Goal: Find specific page/section: Find specific page/section

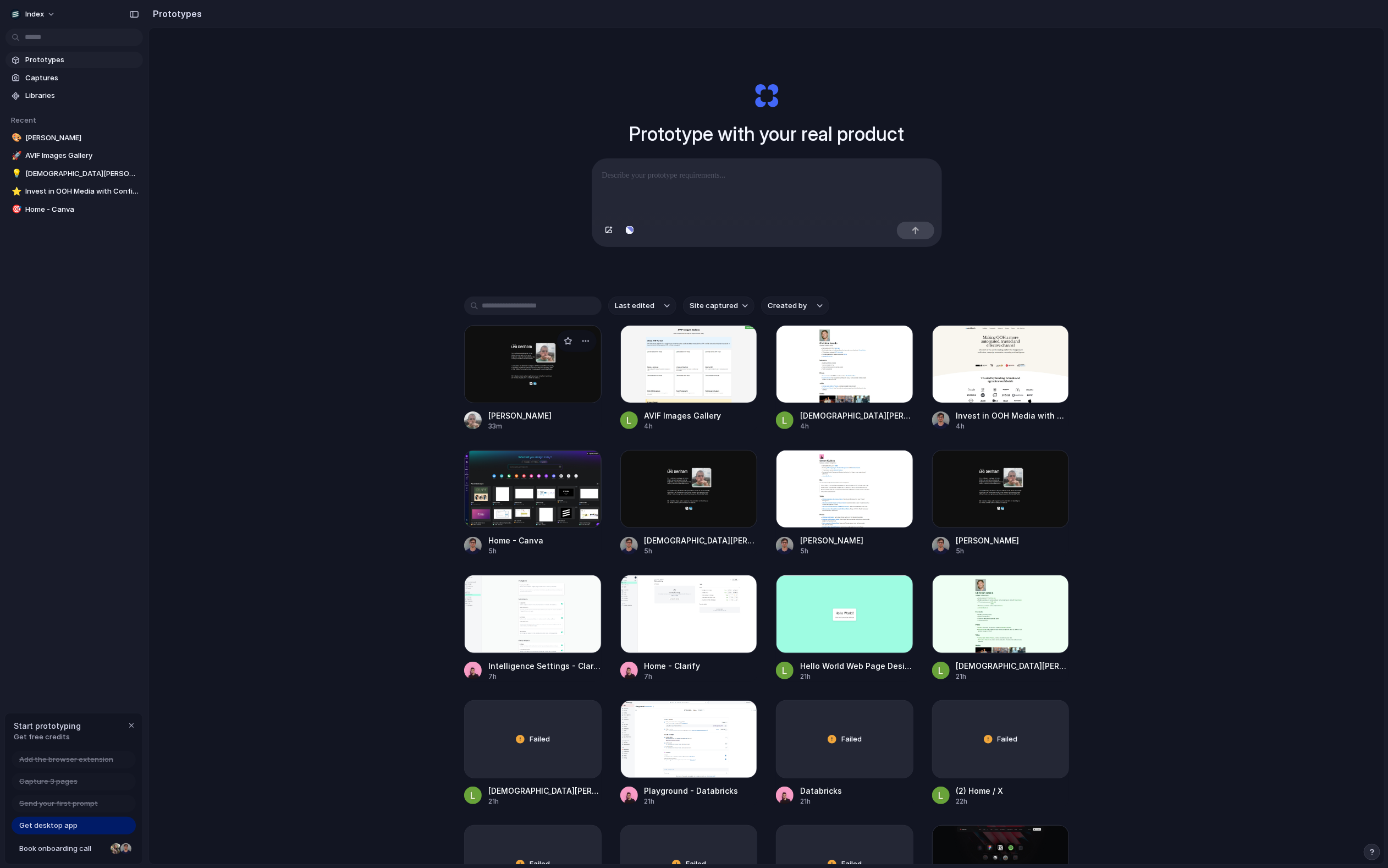
click at [512, 385] on div at bounding box center [533, 364] width 138 height 78
